Goal: Information Seeking & Learning: Learn about a topic

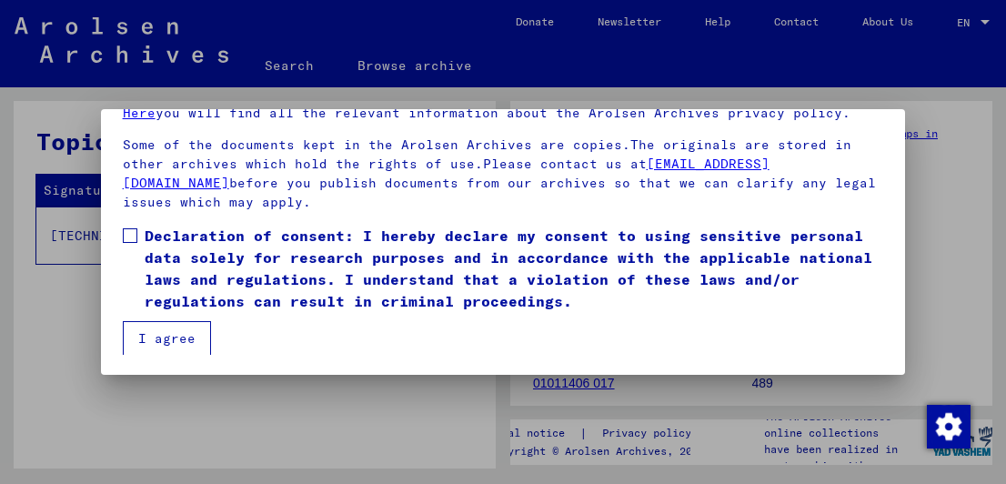
scroll to position [139, 0]
click at [135, 238] on span at bounding box center [130, 234] width 15 height 15
click at [157, 329] on button "I agree" at bounding box center [167, 337] width 88 height 35
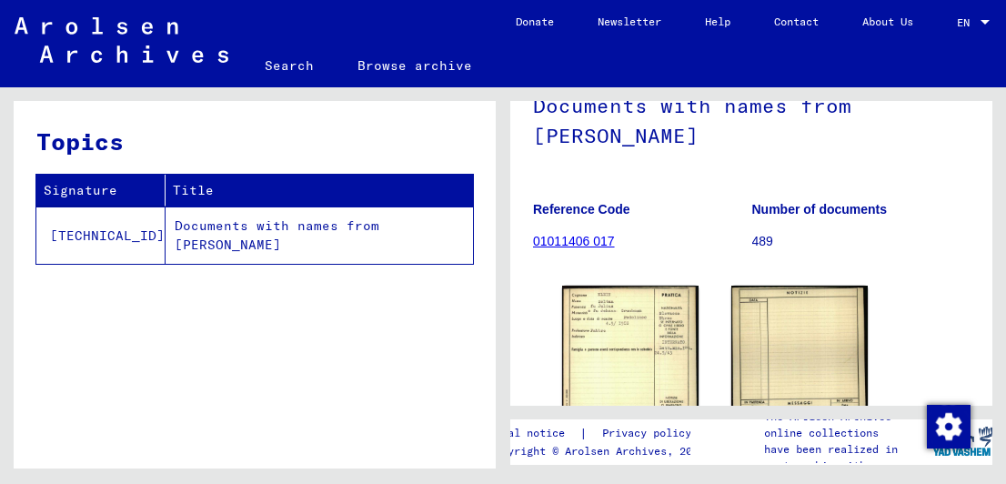
scroll to position [91, 0]
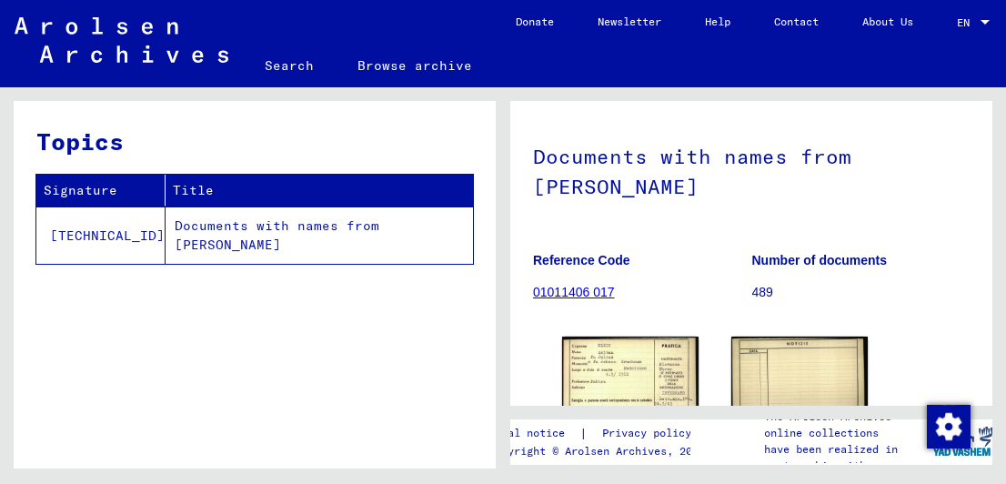
click at [575, 300] on figure "Reference Code 01011406 017" at bounding box center [642, 279] width 218 height 82
click at [576, 292] on link "01011406 017" at bounding box center [574, 292] width 82 height 15
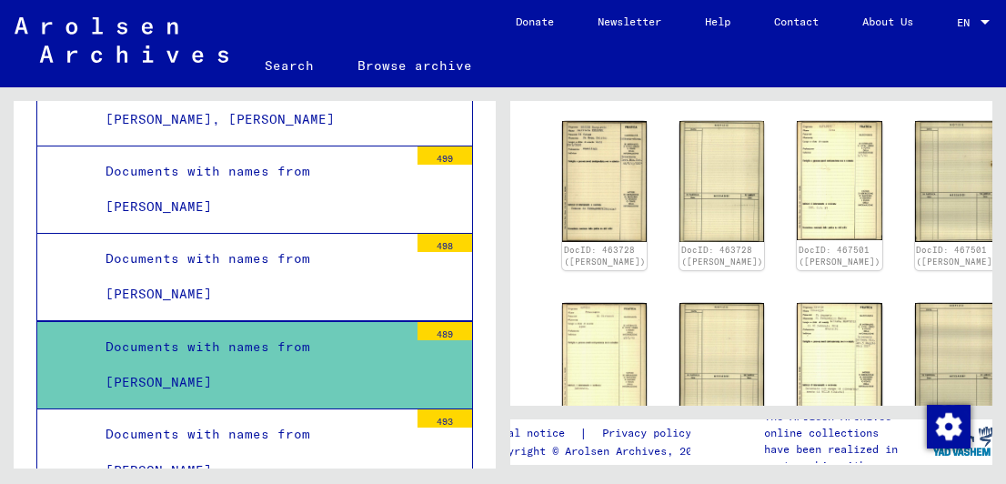
scroll to position [364, 0]
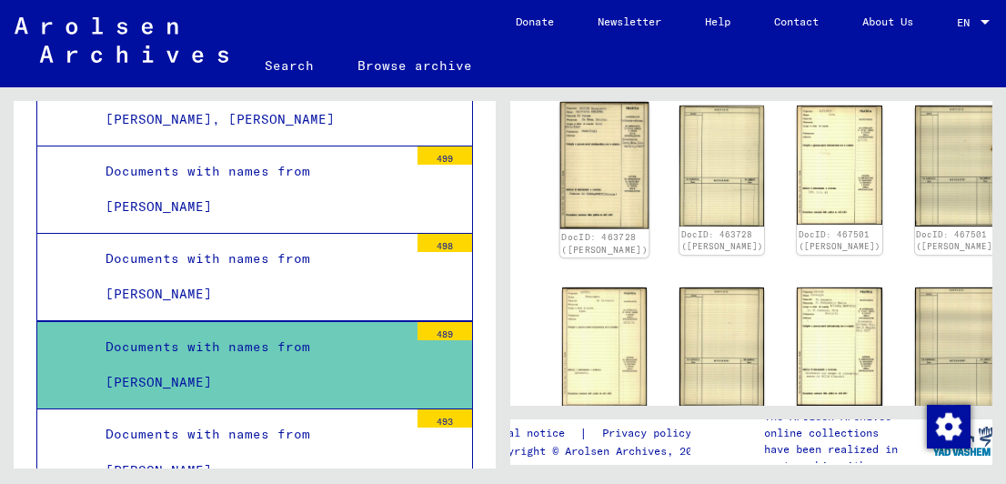
click at [597, 168] on img at bounding box center [604, 165] width 89 height 127
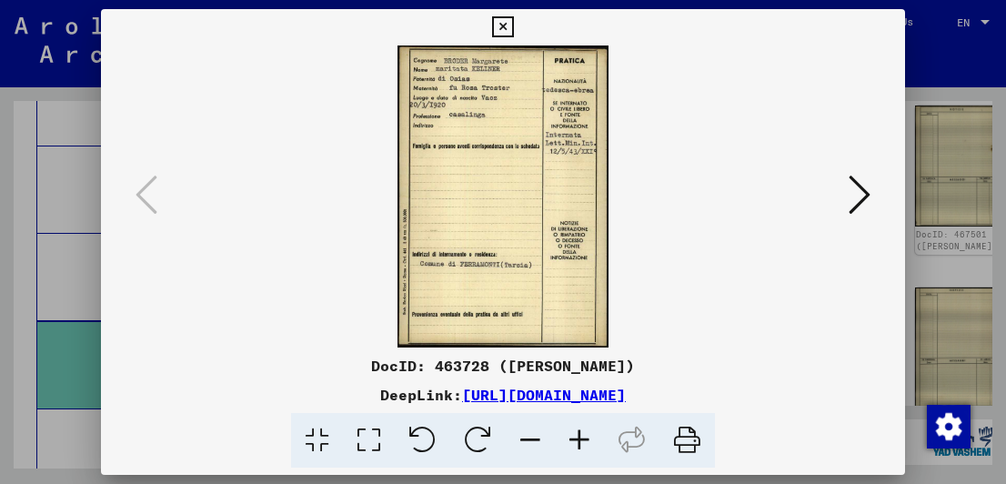
click at [867, 196] on icon at bounding box center [859, 195] width 22 height 44
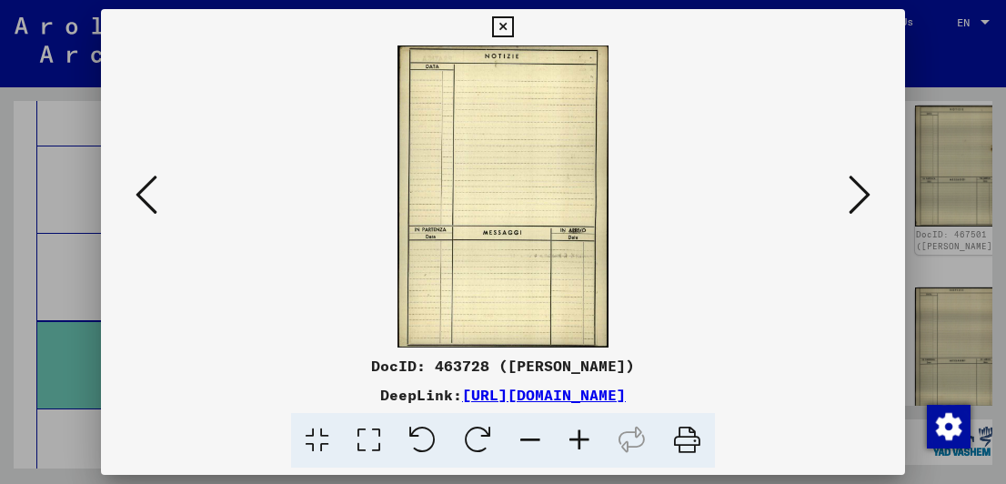
click at [867, 196] on icon at bounding box center [859, 195] width 22 height 44
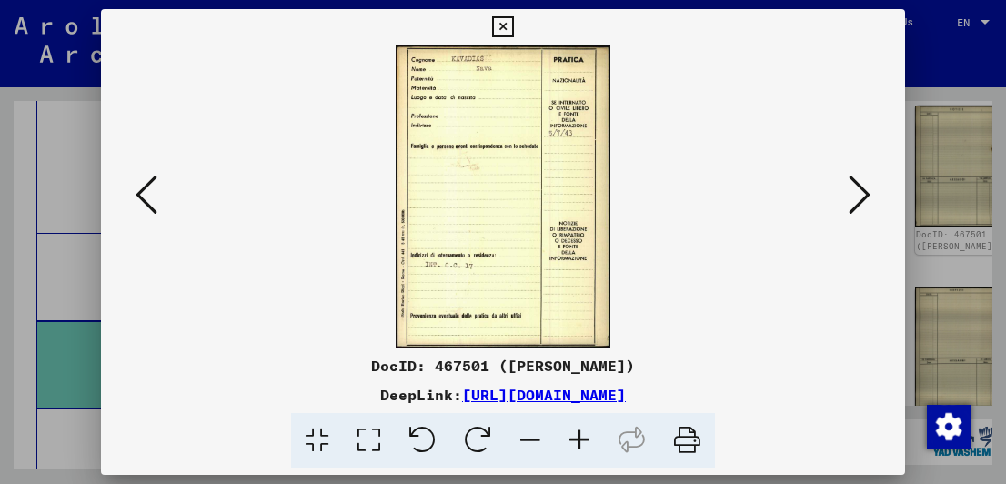
click at [867, 196] on icon at bounding box center [859, 195] width 22 height 44
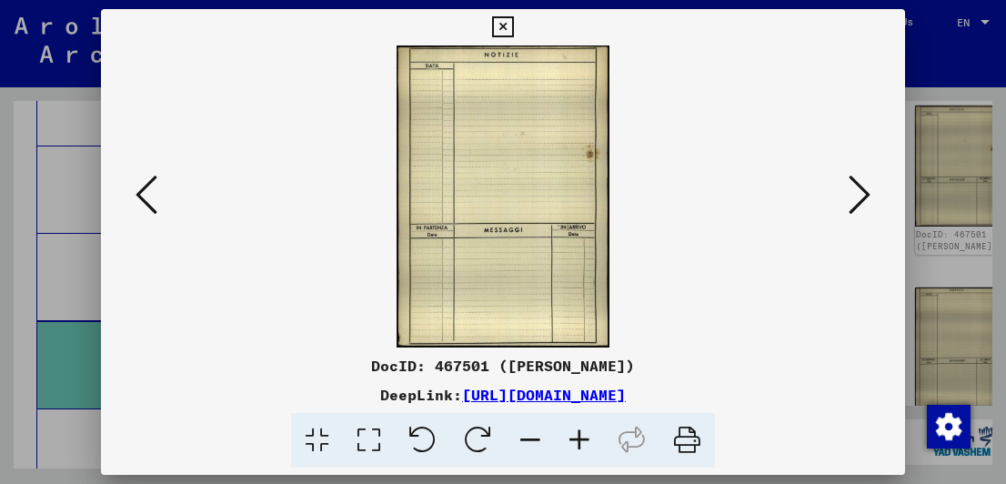
click at [867, 196] on icon at bounding box center [859, 195] width 22 height 44
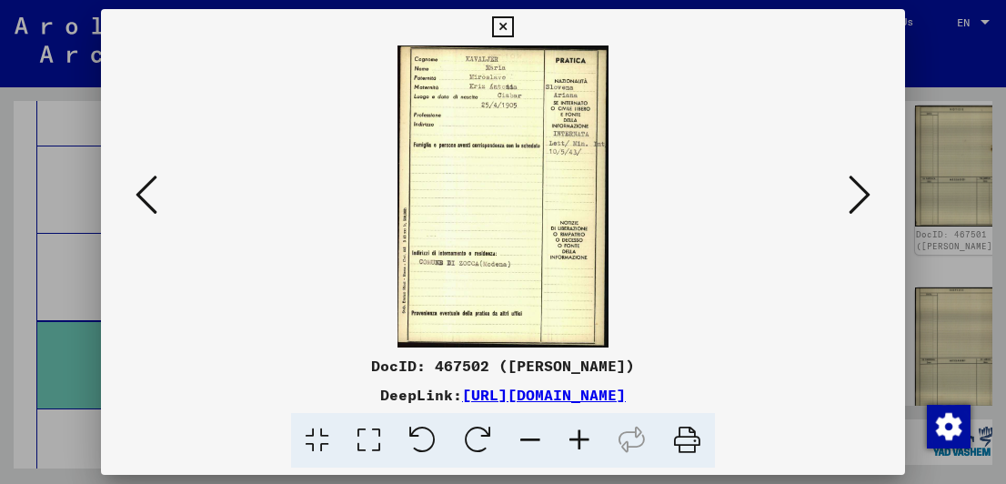
click at [867, 196] on icon at bounding box center [859, 195] width 22 height 44
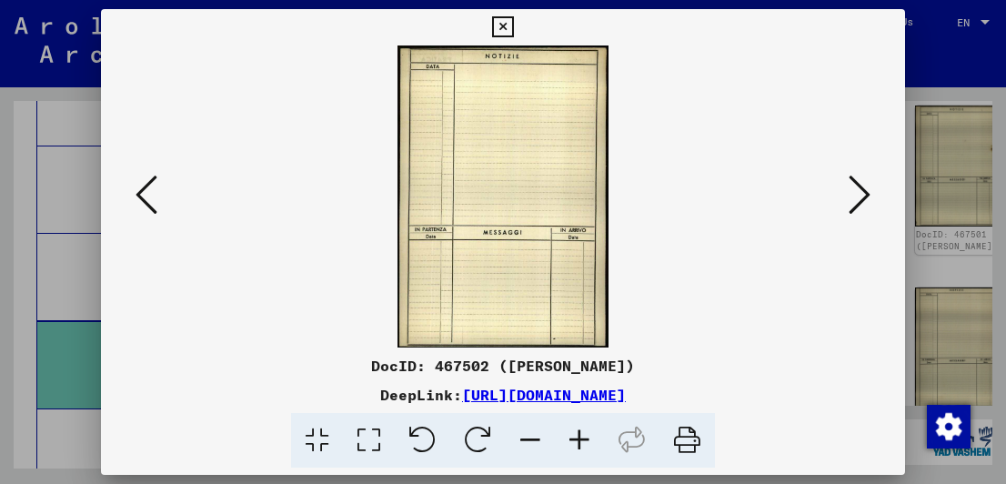
click at [867, 196] on icon at bounding box center [859, 195] width 22 height 44
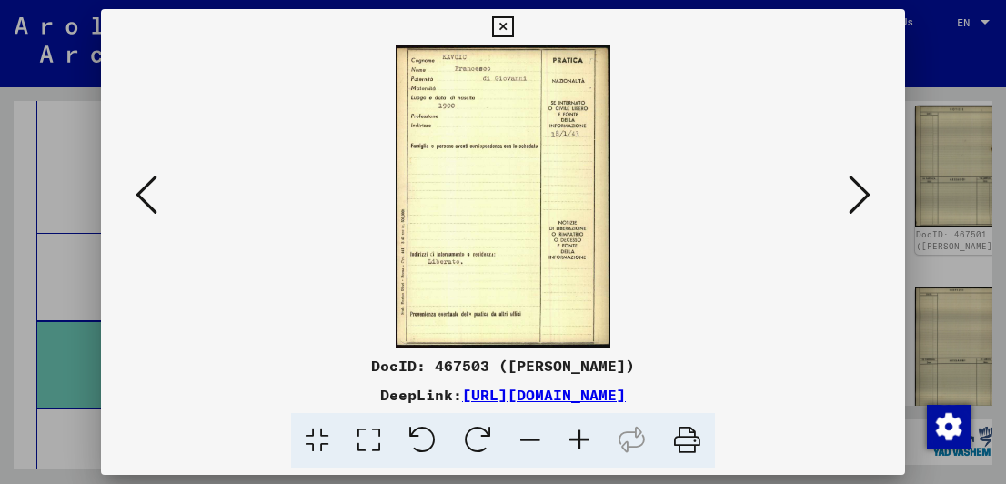
click at [867, 196] on icon at bounding box center [859, 195] width 22 height 44
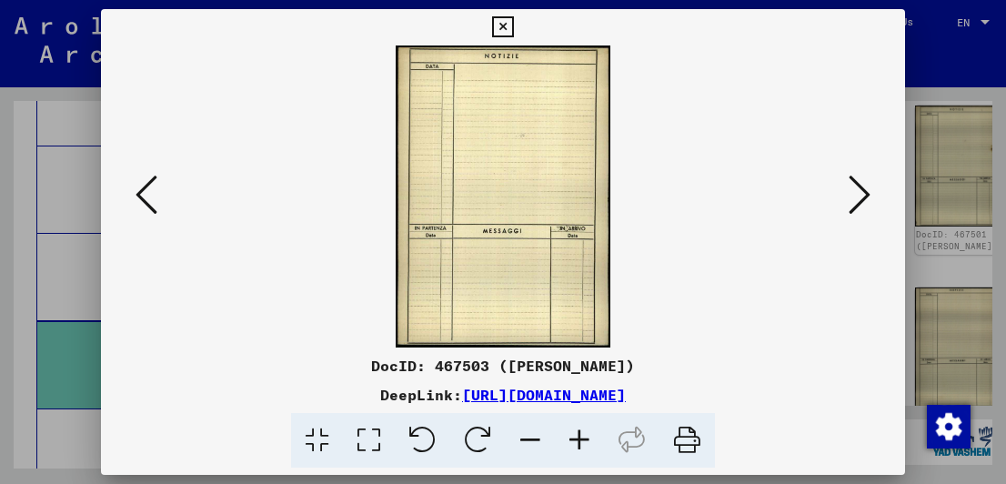
click at [867, 196] on icon at bounding box center [859, 195] width 22 height 44
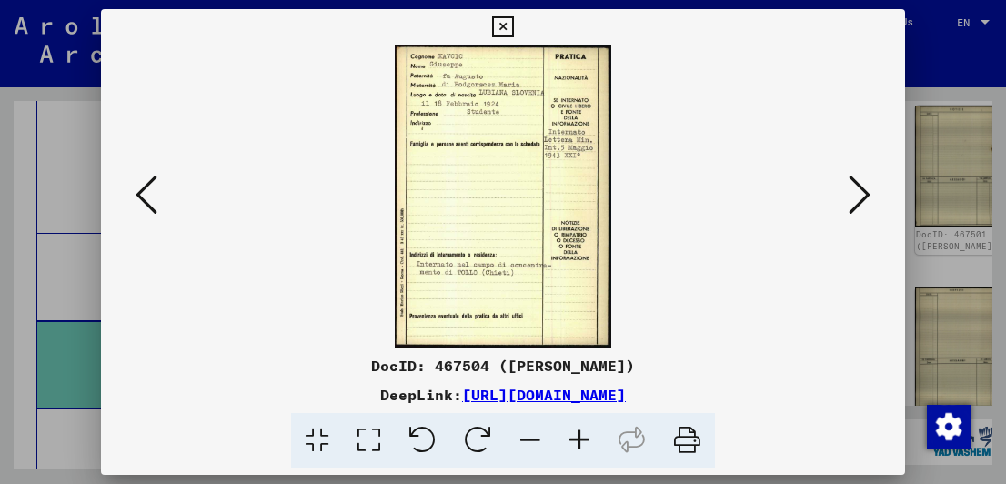
click at [867, 196] on icon at bounding box center [859, 195] width 22 height 44
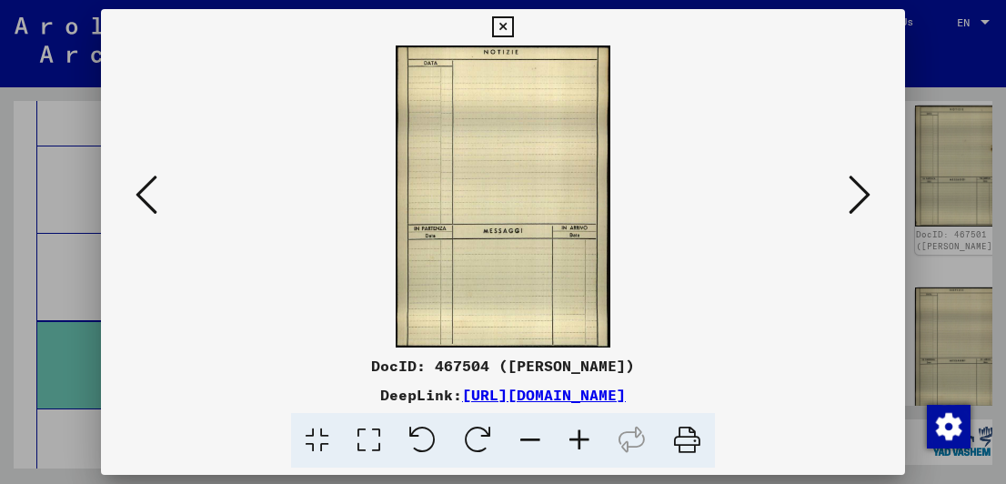
click at [867, 196] on icon at bounding box center [859, 195] width 22 height 44
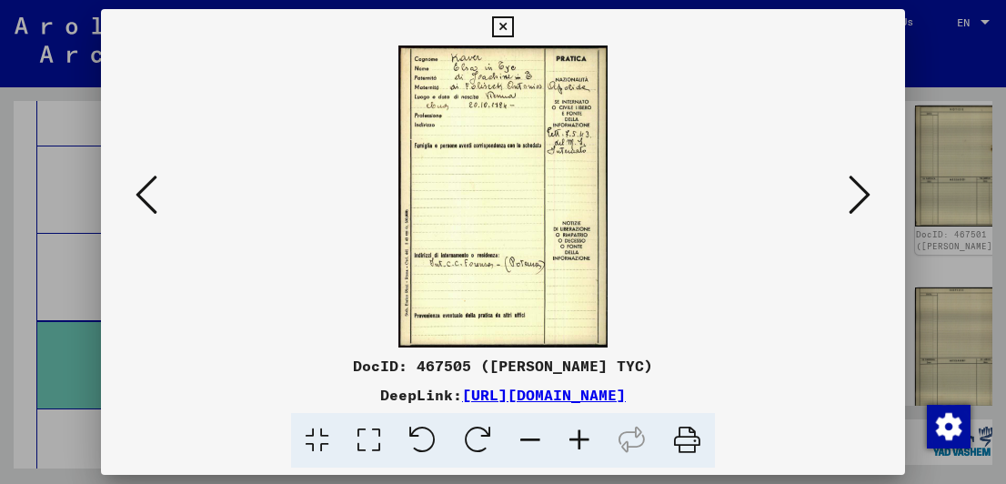
click at [867, 196] on icon at bounding box center [859, 195] width 22 height 44
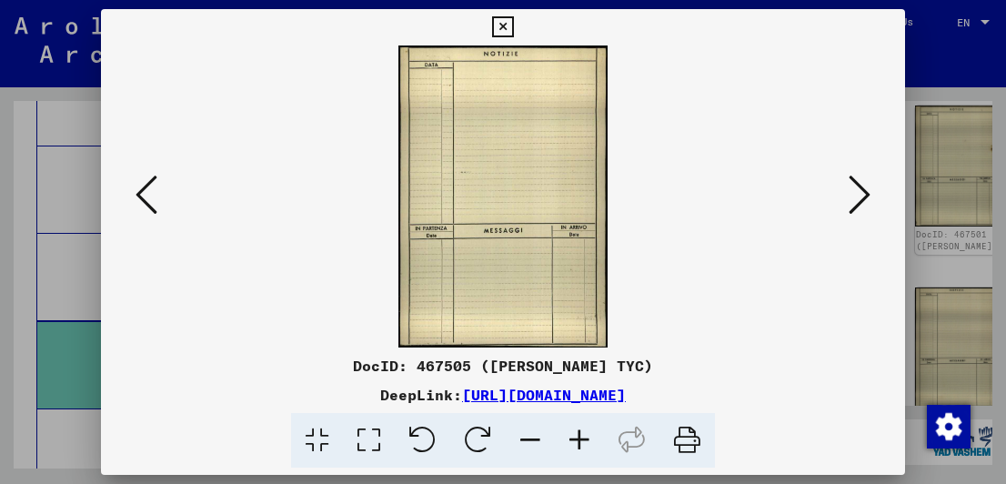
click at [867, 196] on icon at bounding box center [859, 195] width 22 height 44
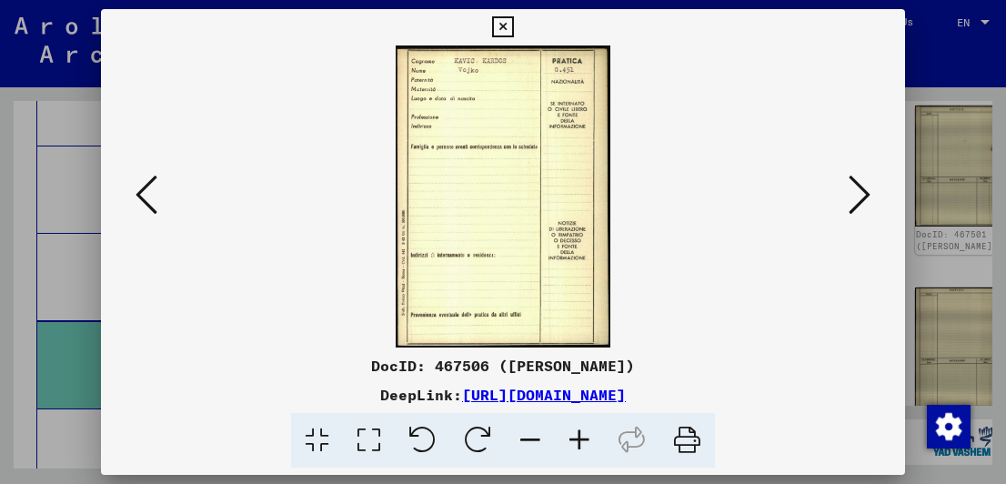
click at [867, 196] on icon at bounding box center [859, 195] width 22 height 44
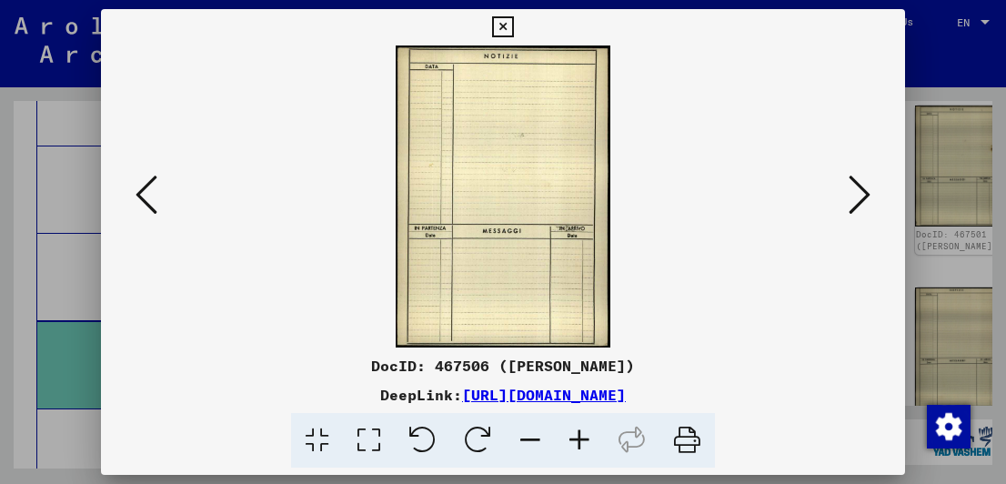
click at [868, 191] on icon at bounding box center [859, 195] width 22 height 44
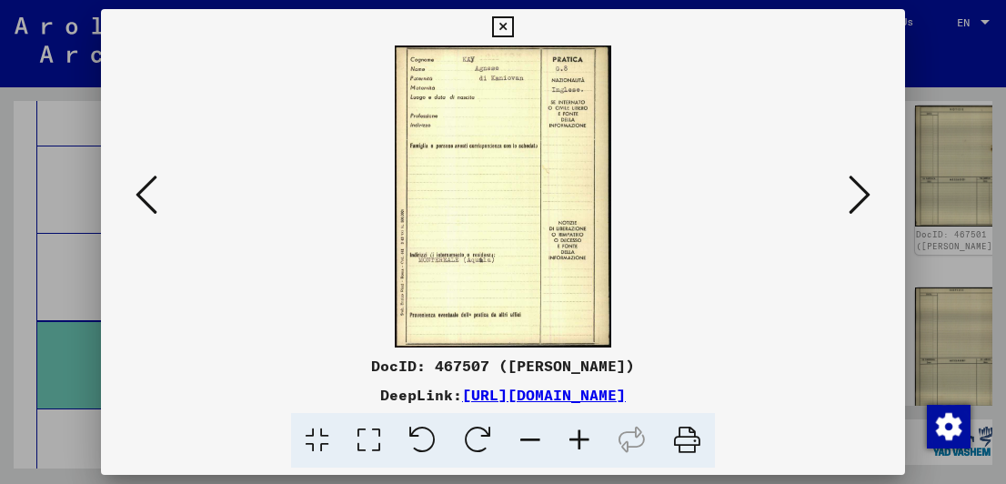
click at [868, 191] on icon at bounding box center [859, 195] width 22 height 44
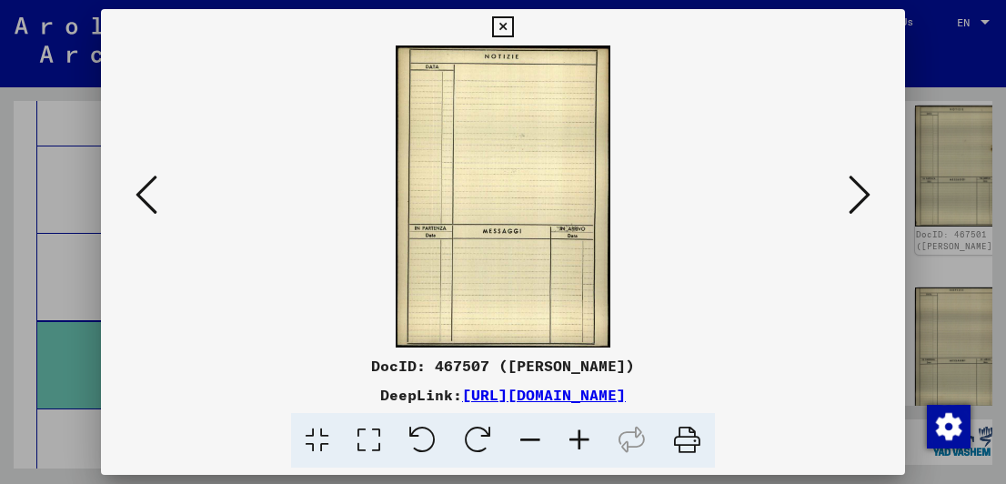
click at [961, 63] on div at bounding box center [503, 242] width 1006 height 484
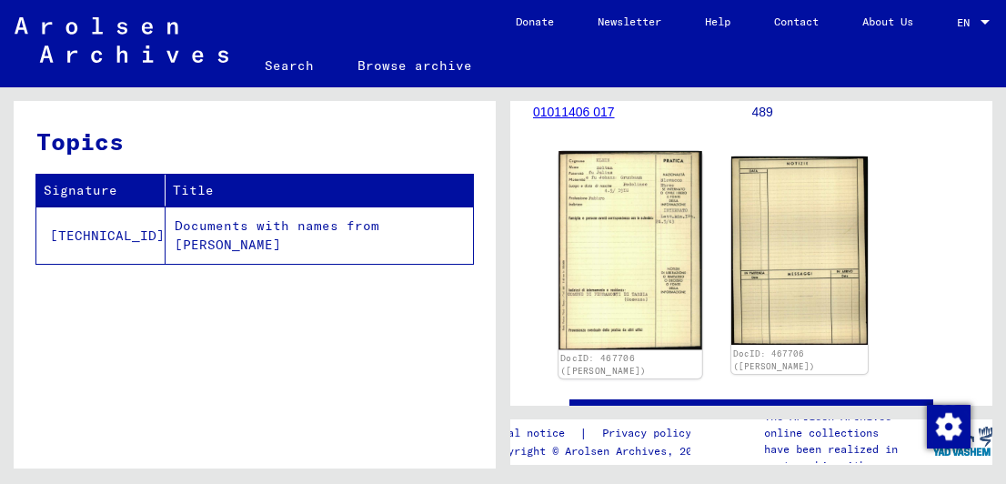
scroll to position [273, 0]
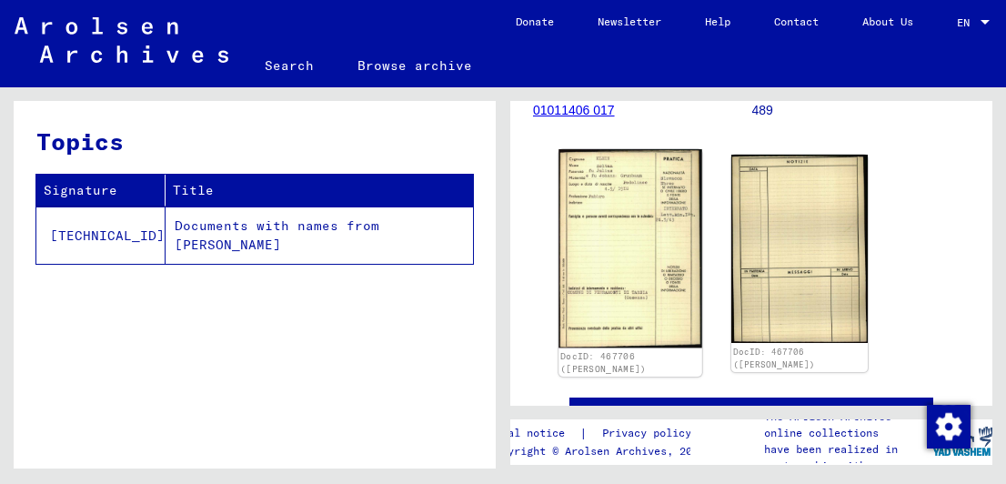
click at [607, 248] on img at bounding box center [630, 248] width 144 height 199
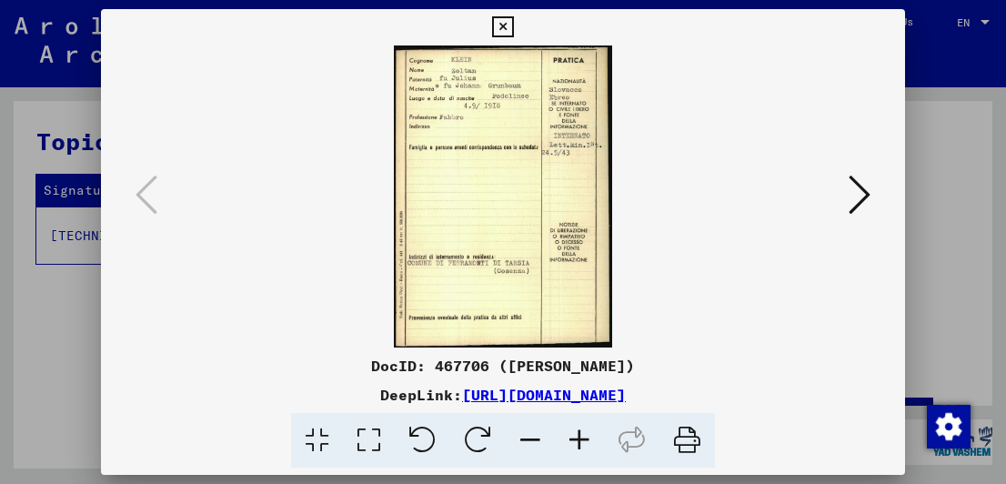
click at [869, 197] on icon at bounding box center [859, 195] width 22 height 44
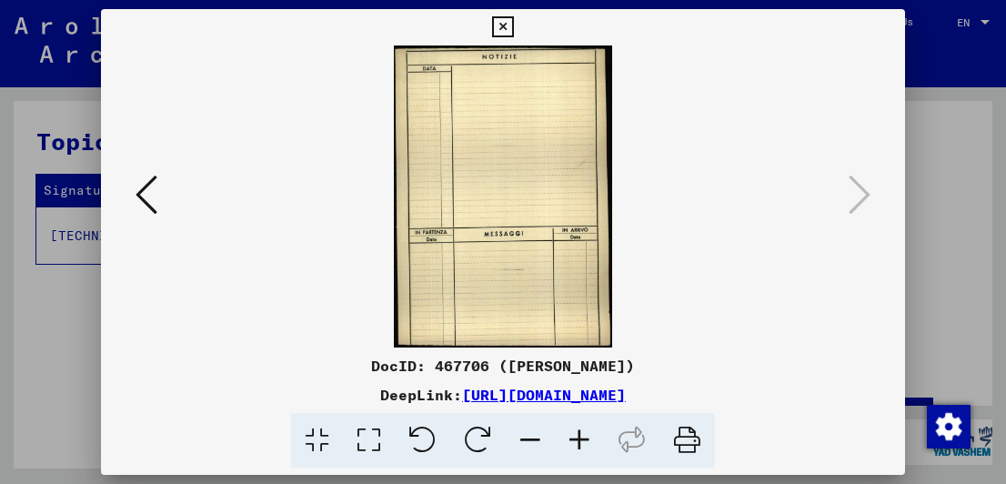
click at [128, 179] on div at bounding box center [503, 196] width 805 height 302
click at [135, 183] on icon at bounding box center [146, 195] width 22 height 44
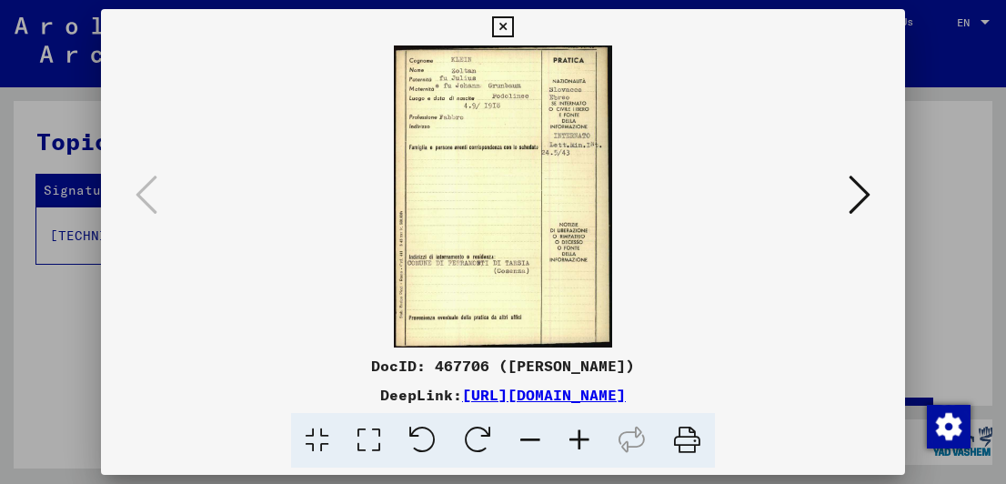
click at [486, 176] on img at bounding box center [503, 196] width 681 height 302
click at [510, 106] on img at bounding box center [503, 196] width 681 height 302
click at [684, 437] on icon at bounding box center [686, 440] width 55 height 55
click at [846, 201] on button at bounding box center [859, 196] width 33 height 52
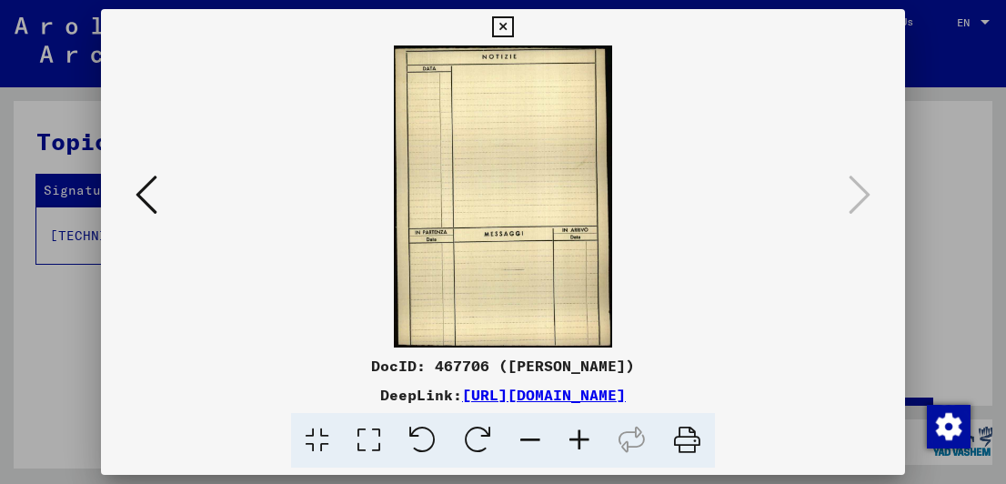
click at [135, 196] on icon at bounding box center [146, 195] width 22 height 44
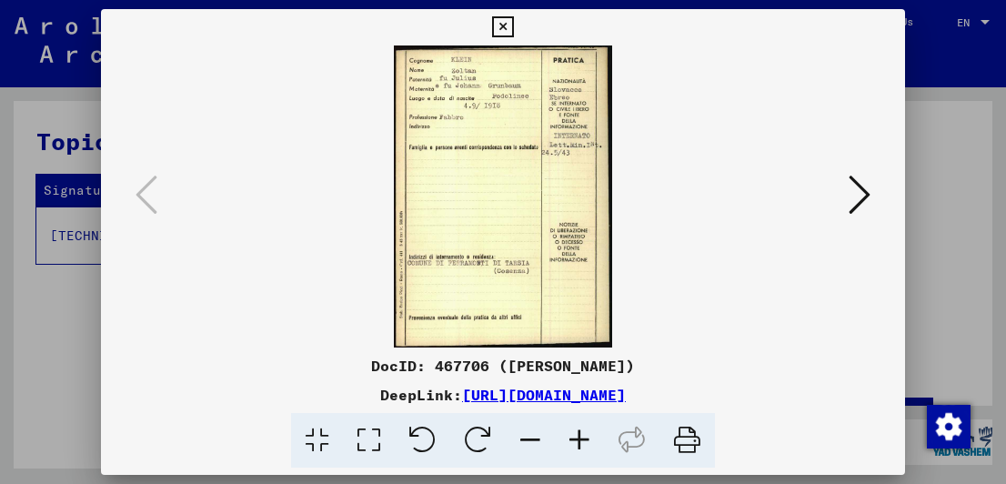
click at [500, 26] on icon at bounding box center [502, 27] width 21 height 22
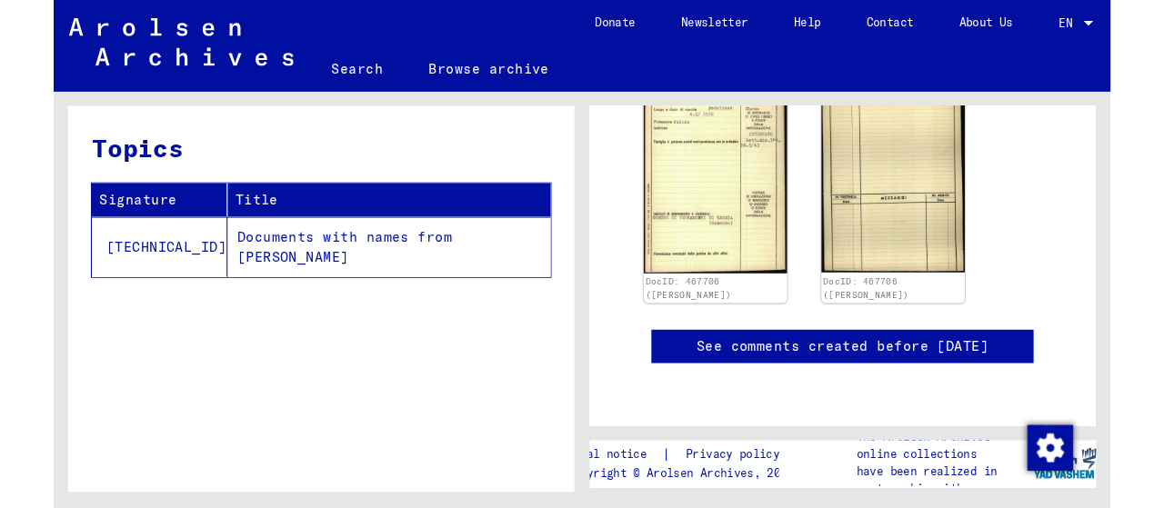
scroll to position [544, 0]
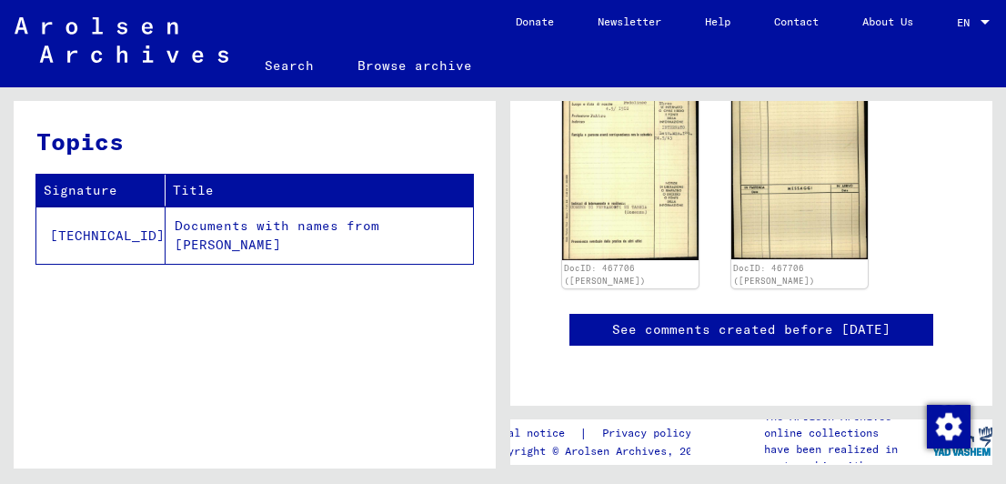
click at [286, 238] on td "Documents with names from [PERSON_NAME]" at bounding box center [318, 234] width 307 height 57
click at [291, 232] on td "Documents with names from [PERSON_NAME]" at bounding box center [318, 234] width 307 height 57
click at [238, 146] on h3 "Topics" at bounding box center [254, 141] width 436 height 35
click at [192, 232] on td "Documents with names from [PERSON_NAME]" at bounding box center [318, 234] width 307 height 57
click at [252, 224] on td "Documents with names from [PERSON_NAME]" at bounding box center [318, 234] width 307 height 57
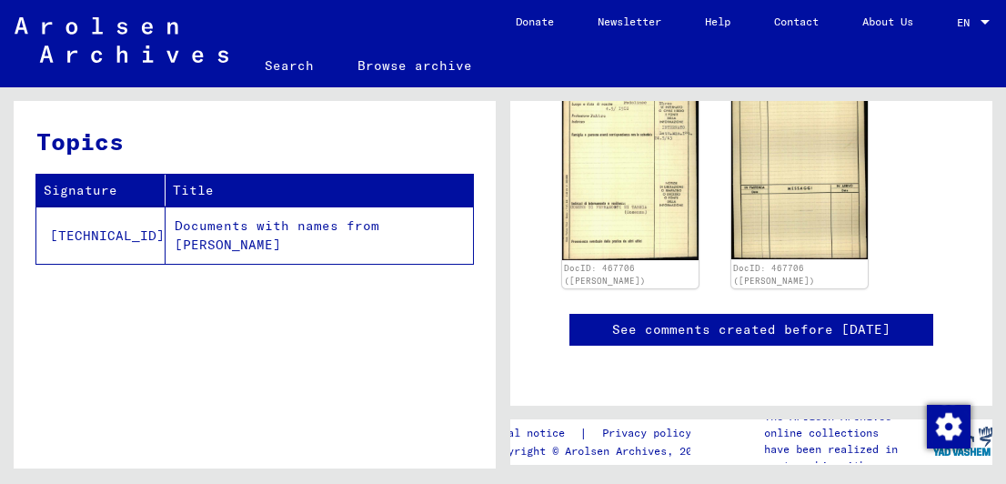
click at [382, 339] on div "Topics Signature Title [TECHNICAL_ID] Documents with names from [PERSON_NAME]" at bounding box center [255, 291] width 482 height 381
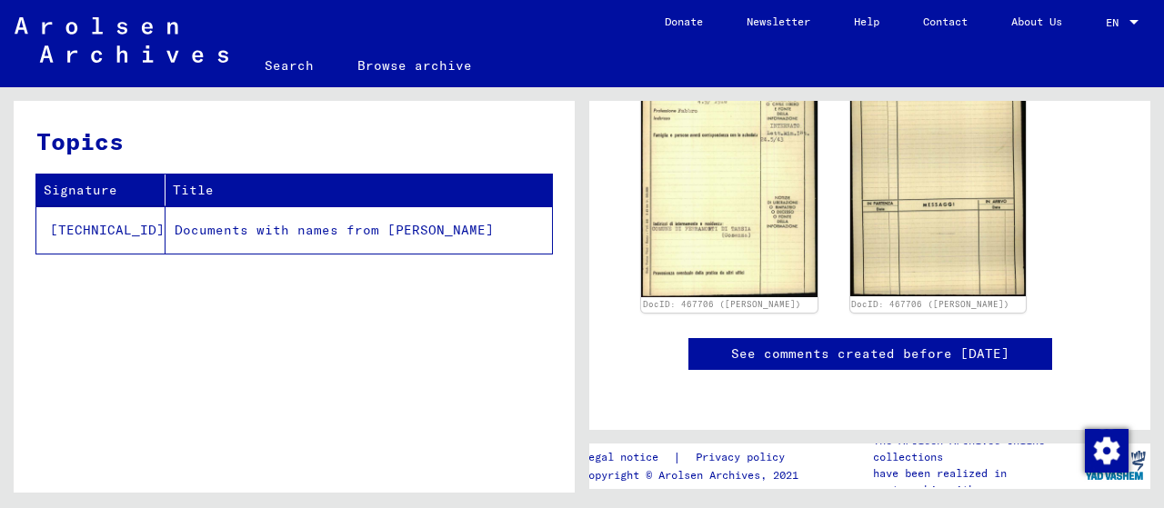
scroll to position [706, 0]
